Goal: Information Seeking & Learning: Learn about a topic

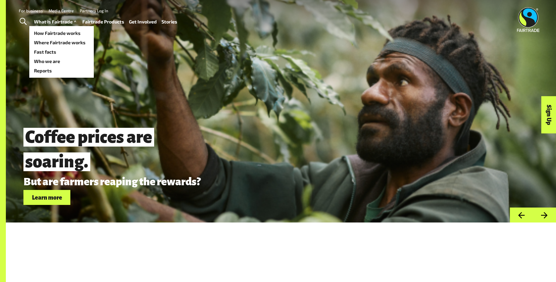
click at [71, 25] on link "What is Fairtrade" at bounding box center [56, 22] width 44 height 9
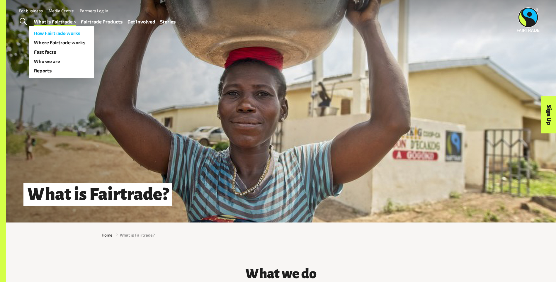
click at [70, 33] on link "How Fairtrade works" at bounding box center [61, 32] width 65 height 9
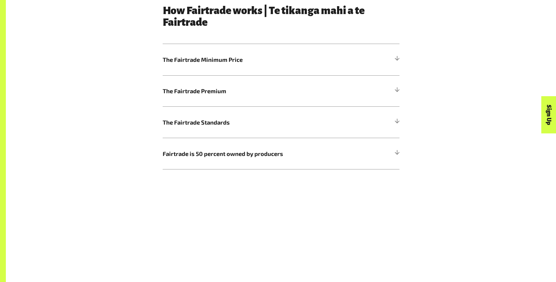
scroll to position [381, 0]
